Goal: Task Accomplishment & Management: Use online tool/utility

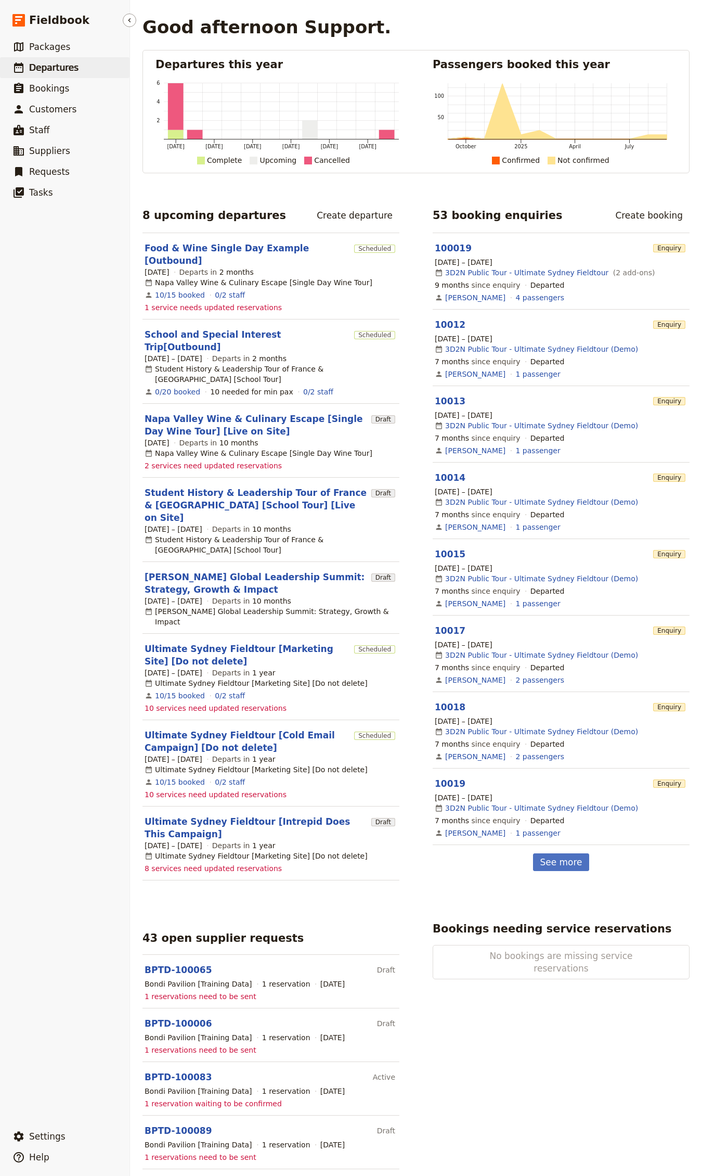
click at [85, 62] on link "​ Departures" at bounding box center [65, 67] width 130 height 21
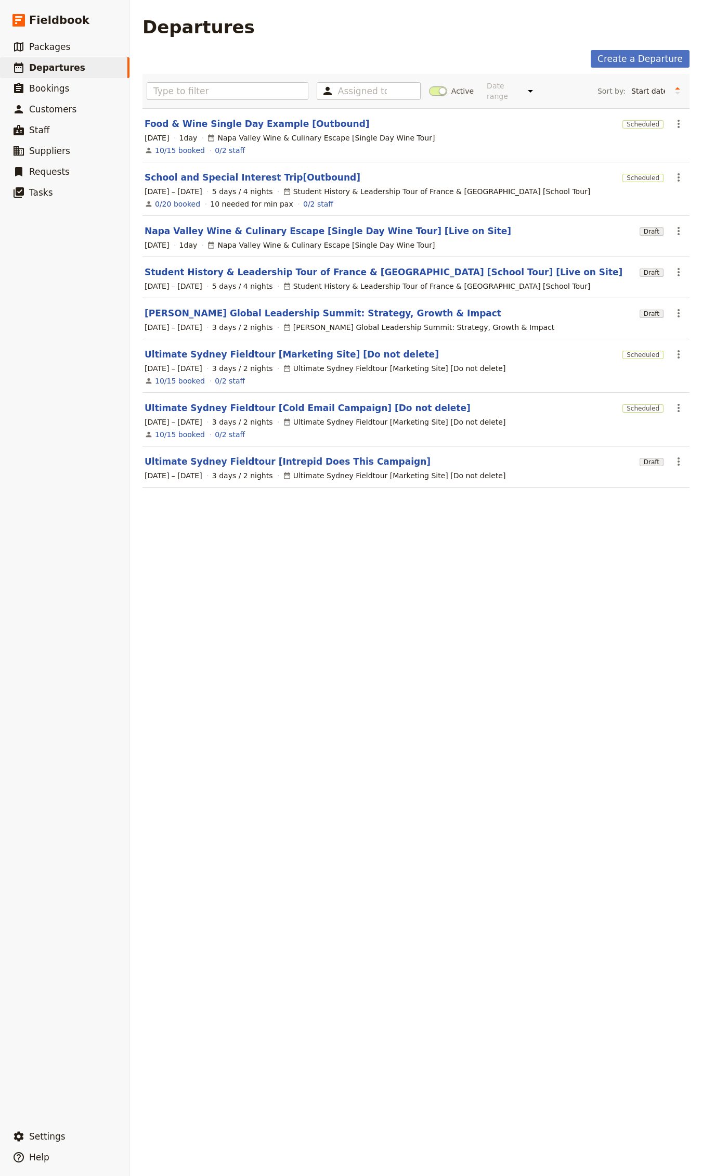
click at [222, 239] on div "[DATE] 1 day Napa Valley Wine & Culinary Escape [Single Day Wine Tour]" at bounding box center [416, 245] width 545 height 12
click at [225, 348] on link "Ultimate Sydney Fieldtour [Marketing Site] [Do not delete]" at bounding box center [292, 354] width 294 height 12
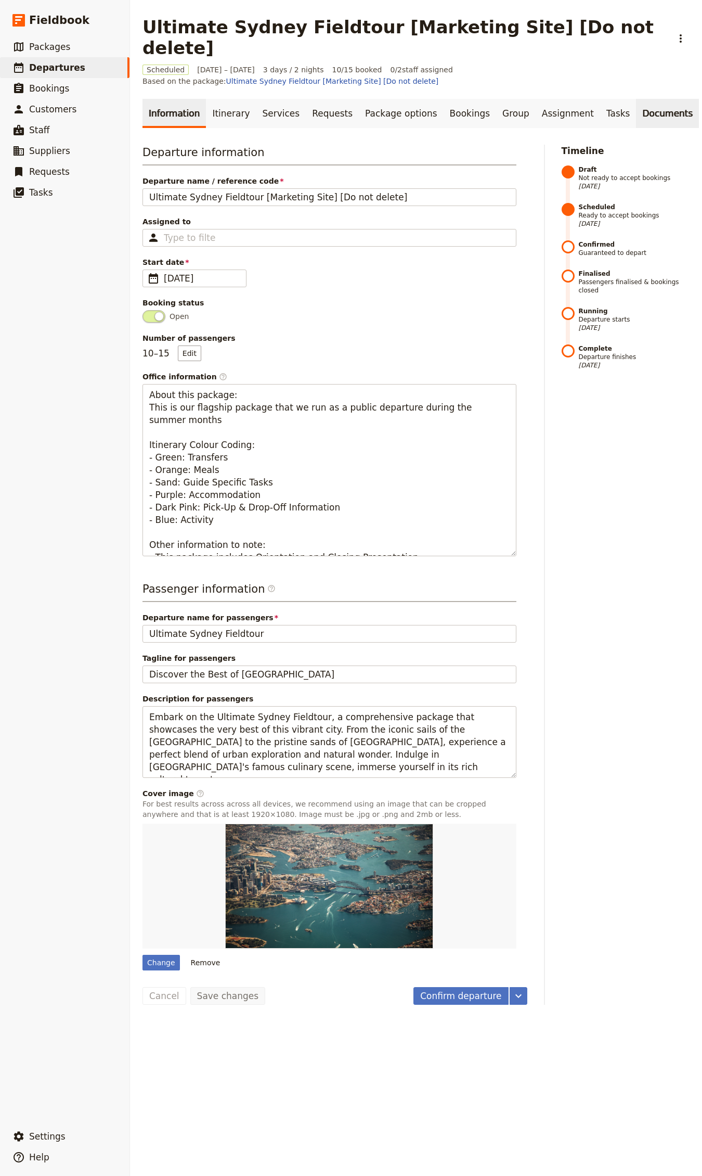
click at [636, 99] on link "Documents" at bounding box center [667, 113] width 63 height 29
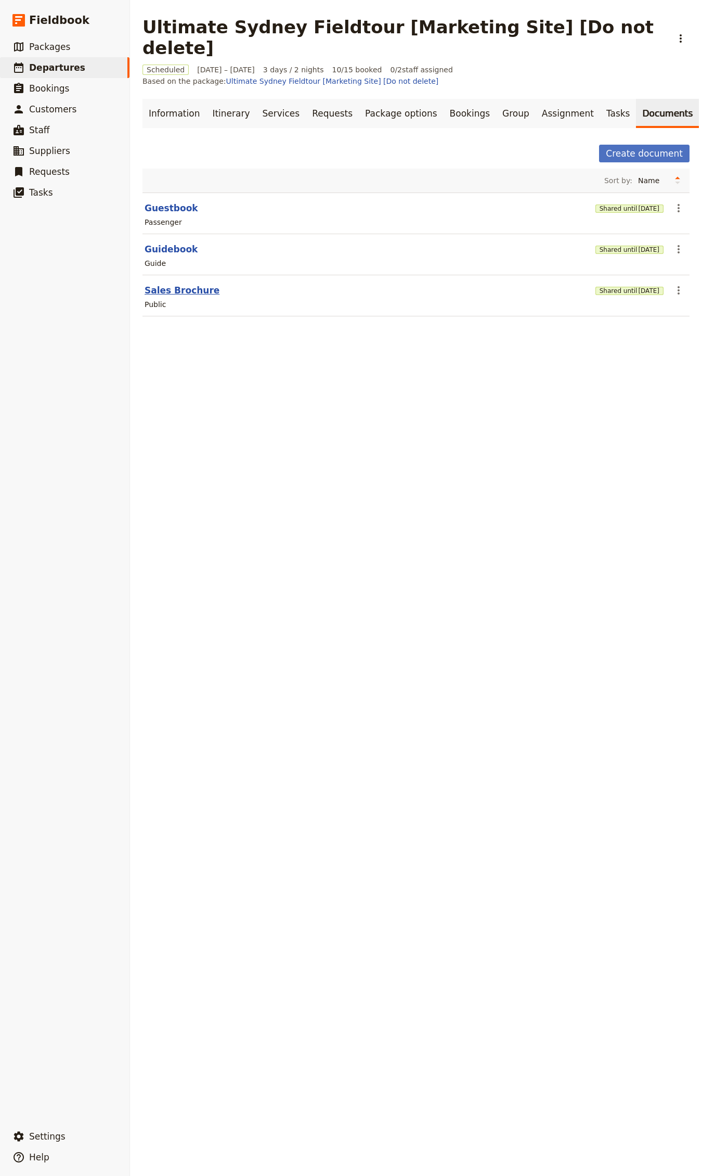
click at [186, 284] on button "Sales Brochure" at bounding box center [182, 290] width 75 height 12
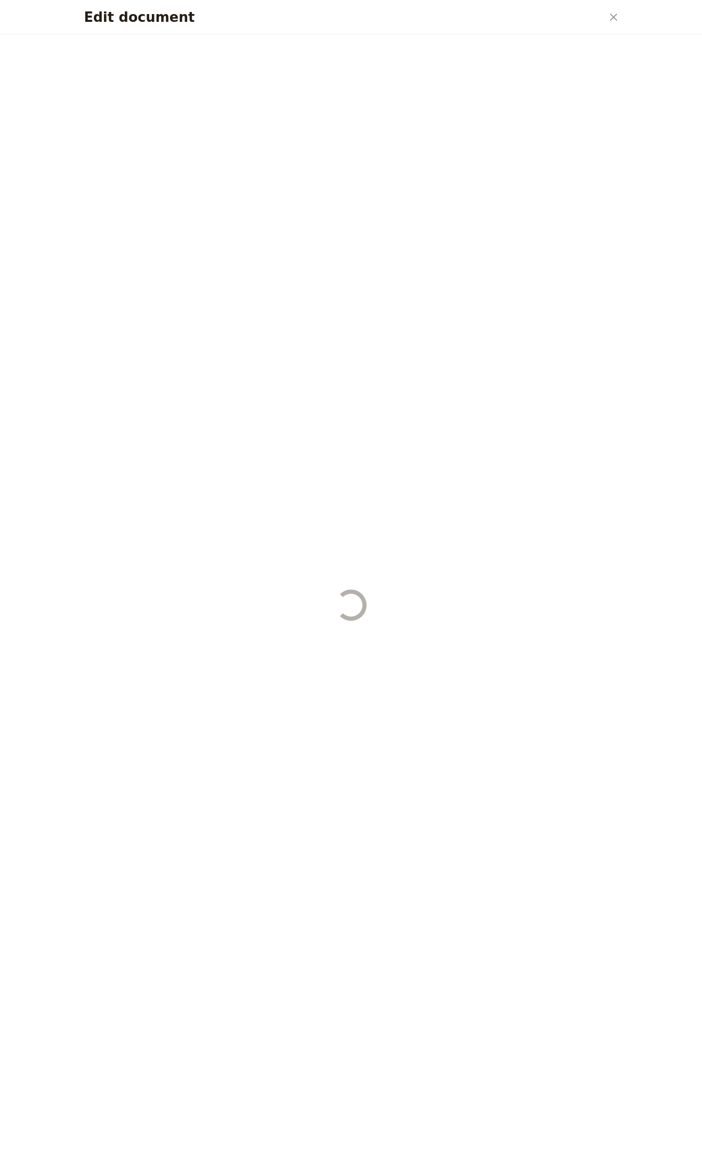
select select "DEFAULT"
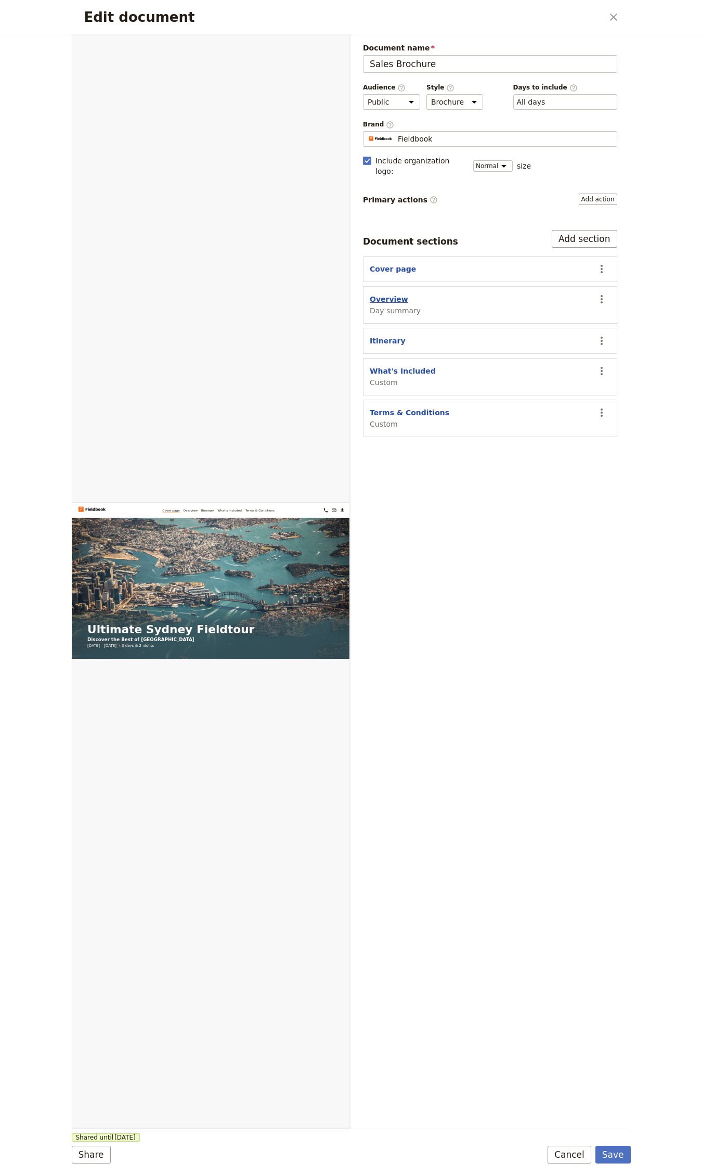
click at [389, 294] on button "Overview" at bounding box center [389, 299] width 39 height 10
select select "DAY_SUMMARY"
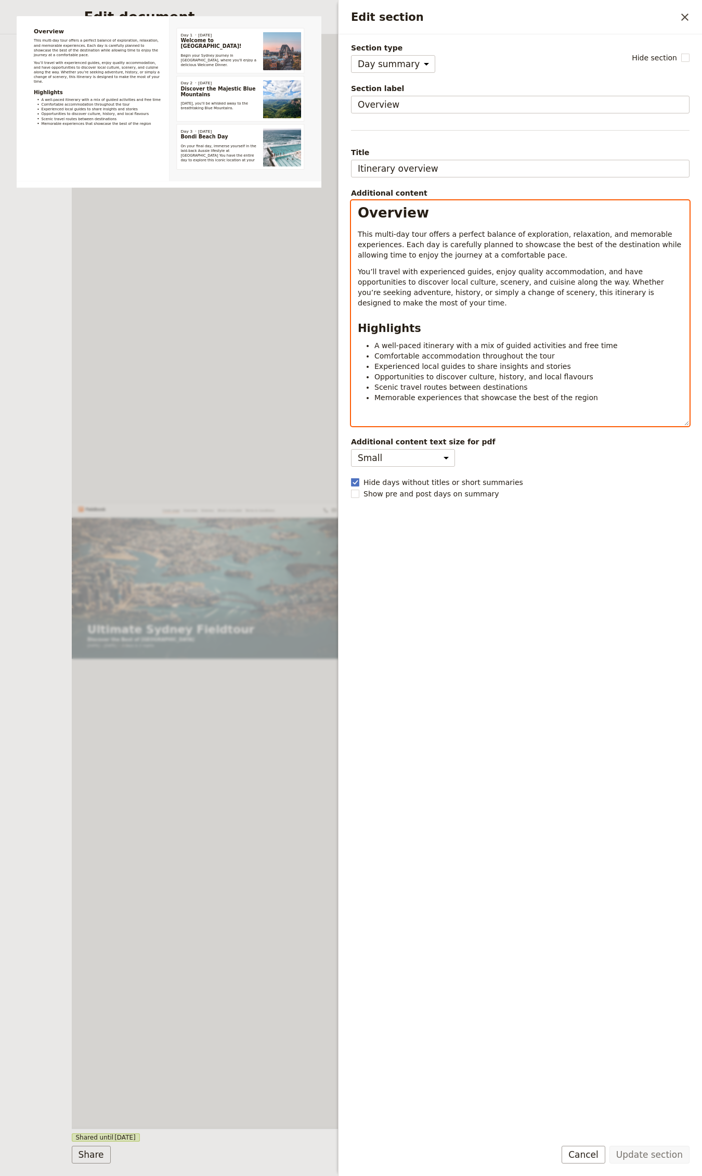
click at [499, 318] on div "Overview This multi-day tour offers a perfect balance of exploration, relaxatio…" at bounding box center [521, 313] width 338 height 225
select select "h1"
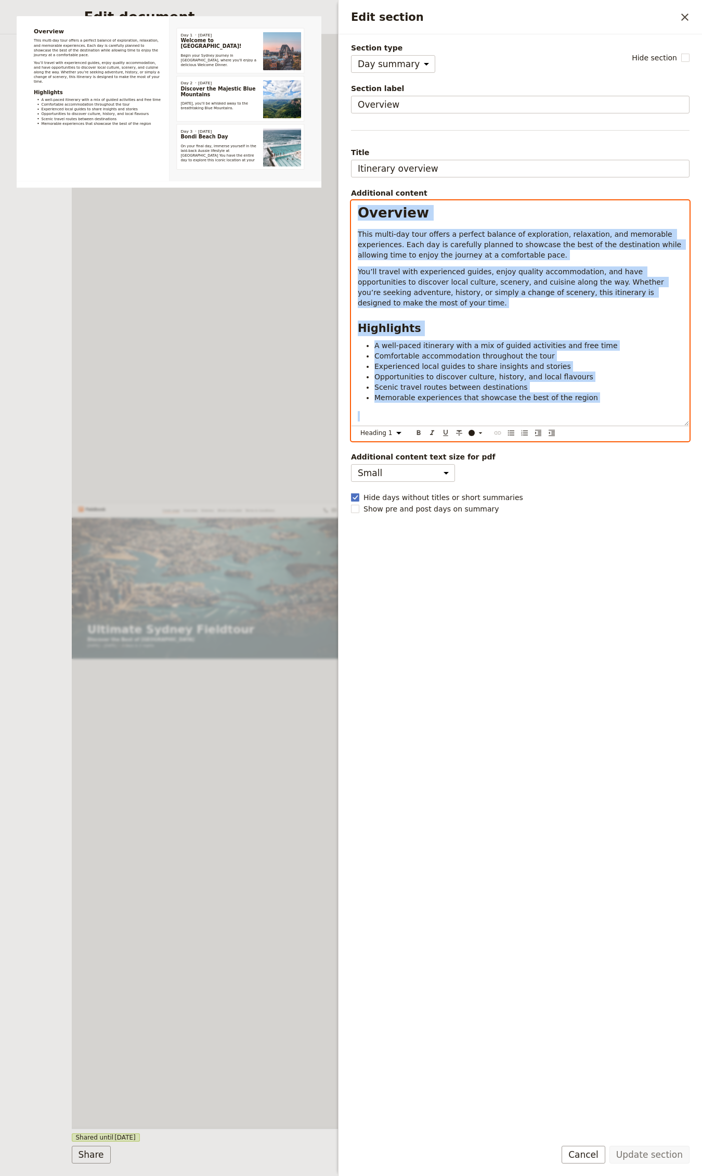
copy div "Overview This multi-day tour offers a perfect balance of exploration, relaxatio…"
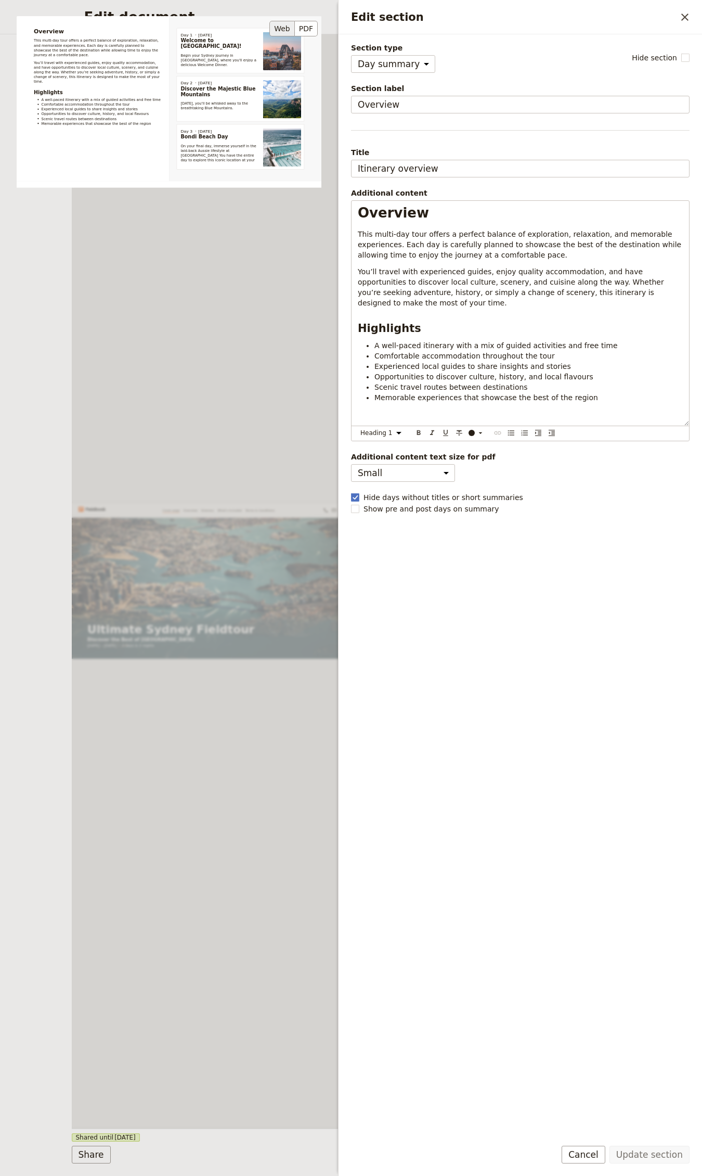
drag, startPoint x: 248, startPoint y: 287, endPoint x: 259, endPoint y: 261, distance: 28.5
click at [248, 286] on div "Overview This multi-day tour offers a perfect balance of exploration, relaxatio…" at bounding box center [169, 211] width 305 height 390
click at [267, 356] on div "Overview This multi-day tour offers a perfect balance of exploration, relaxatio…" at bounding box center [169, 211] width 305 height 390
click at [696, 16] on div "Edit section ​" at bounding box center [521, 17] width 364 height 34
click at [693, 17] on button "​" at bounding box center [685, 17] width 18 height 18
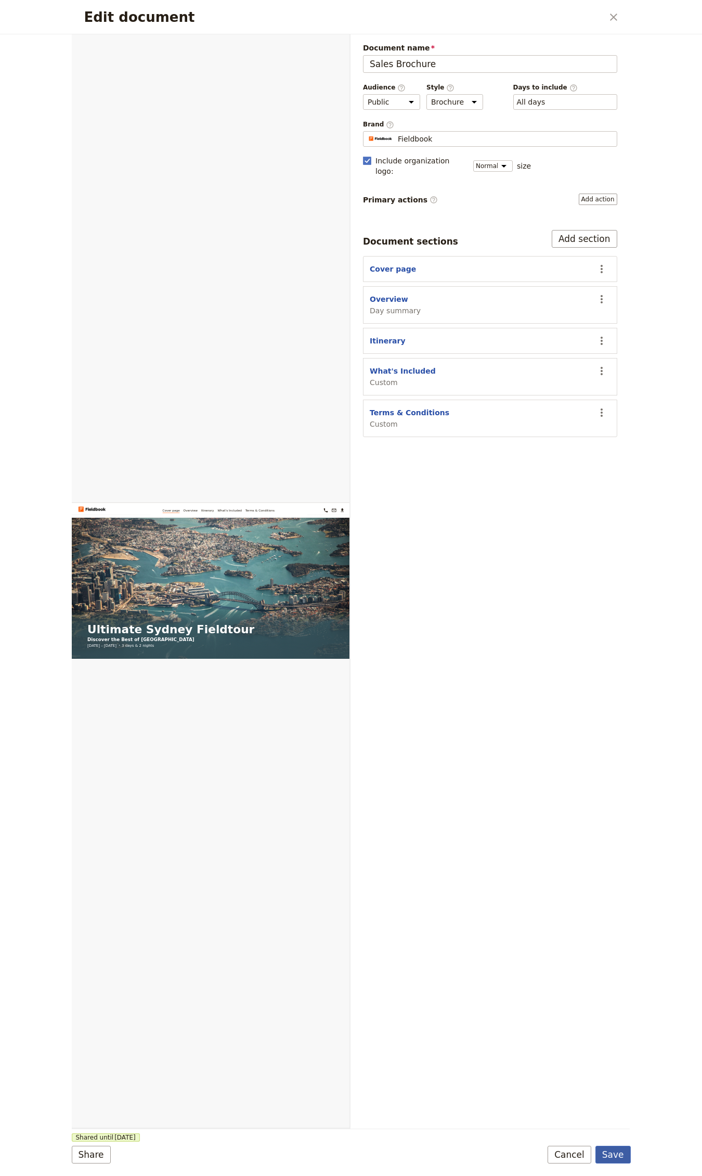
click at [611, 1157] on button "Save" at bounding box center [613, 1155] width 35 height 18
